Goal: Task Accomplishment & Management: Use online tool/utility

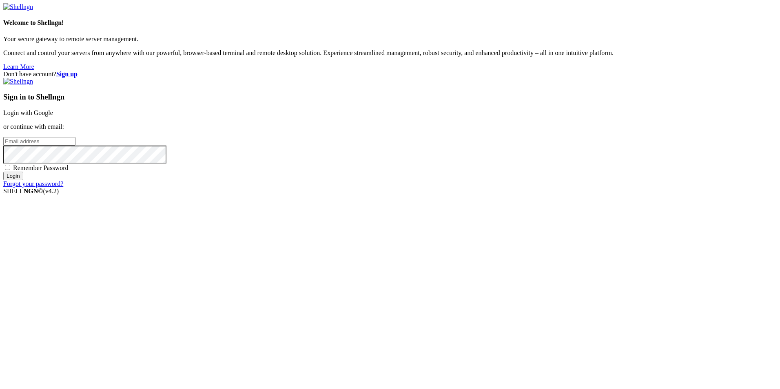
click at [75, 146] on input "email" at bounding box center [39, 141] width 72 height 9
type input "[EMAIL_ADDRESS][DOMAIN_NAME]"
click at [3, 172] on input "Login" at bounding box center [13, 176] width 20 height 9
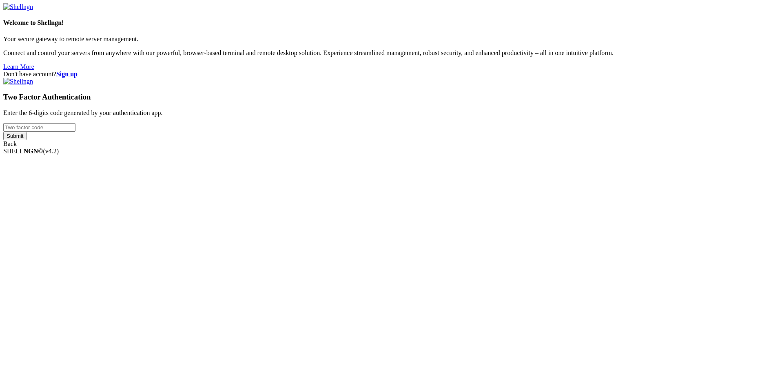
drag, startPoint x: 481, startPoint y: 191, endPoint x: 507, endPoint y: 254, distance: 67.7
click at [501, 148] on div "Two Factor Authentication Enter the 6-digits code generated by your authenticat…" at bounding box center [389, 113] width 773 height 70
click at [3, 132] on input "Submit" at bounding box center [14, 136] width 23 height 9
click at [75, 132] on input "018236" at bounding box center [39, 127] width 72 height 9
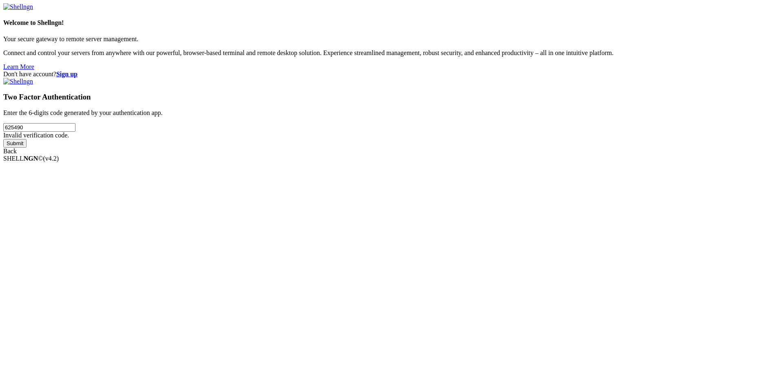
click at [3, 139] on input "Submit" at bounding box center [14, 143] width 23 height 9
click at [75, 132] on input "625490" at bounding box center [39, 127] width 72 height 9
type input "625590"
click at [3, 139] on input "Submit" at bounding box center [14, 143] width 23 height 9
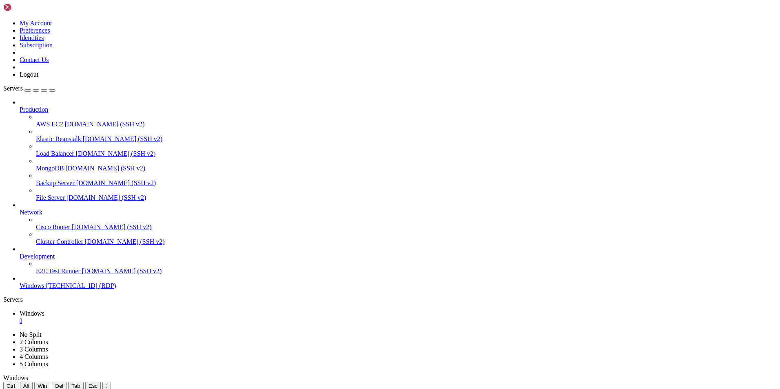
click at [52, 91] on icon "button" at bounding box center [52, 91] width 0 height 0
click at [122, 389] on div at bounding box center [65, 394] width 116 height 0
click at [52, 91] on icon "button" at bounding box center [52, 91] width 0 height 0
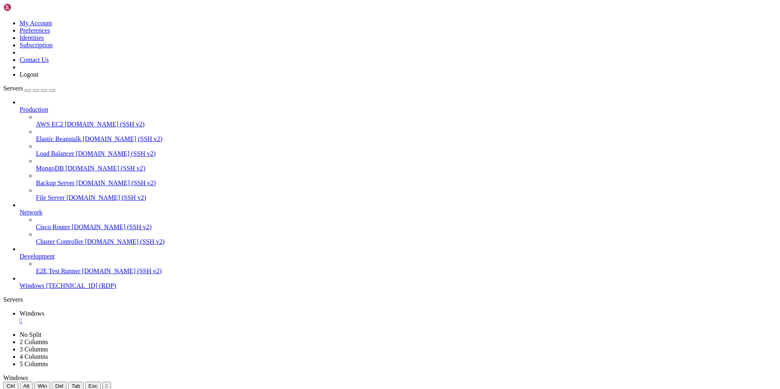
drag, startPoint x: 311, startPoint y: 431, endPoint x: 155, endPoint y: 434, distance: 156.7
